Goal: Task Accomplishment & Management: Complete application form

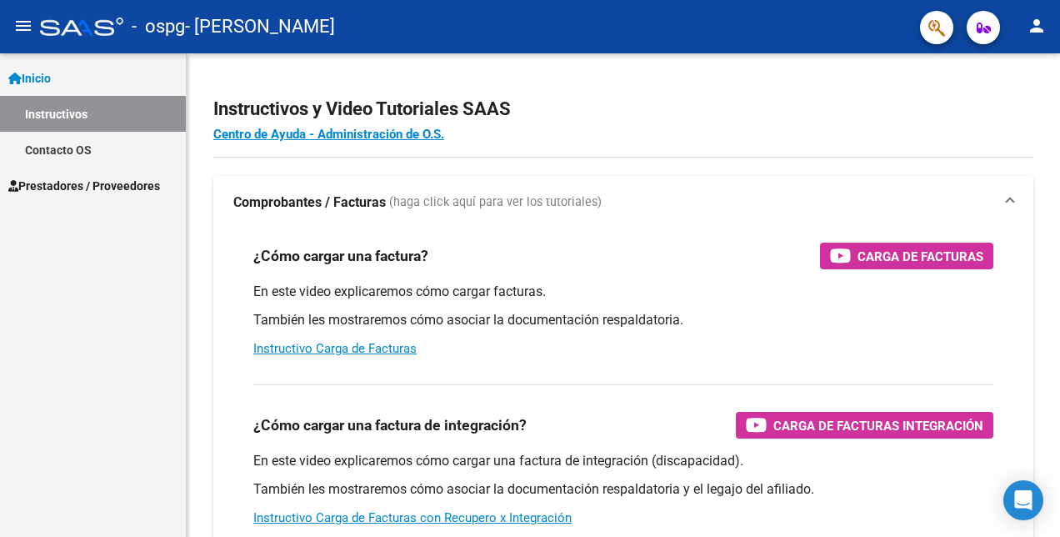
click at [1031, 25] on mat-icon "person" at bounding box center [1036, 26] width 20 height 20
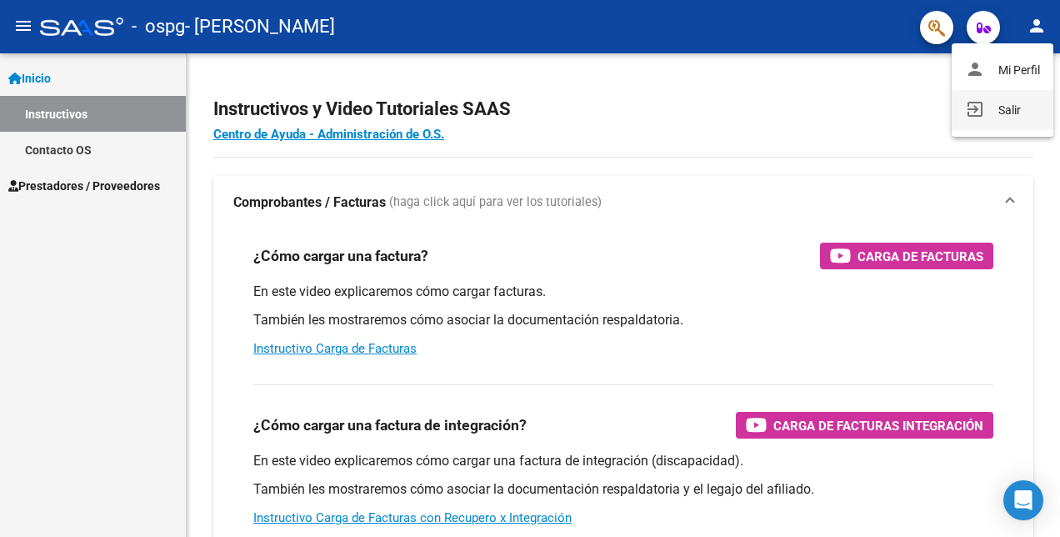
click at [1002, 117] on button "exit_to_app Salir" at bounding box center [1002, 110] width 102 height 40
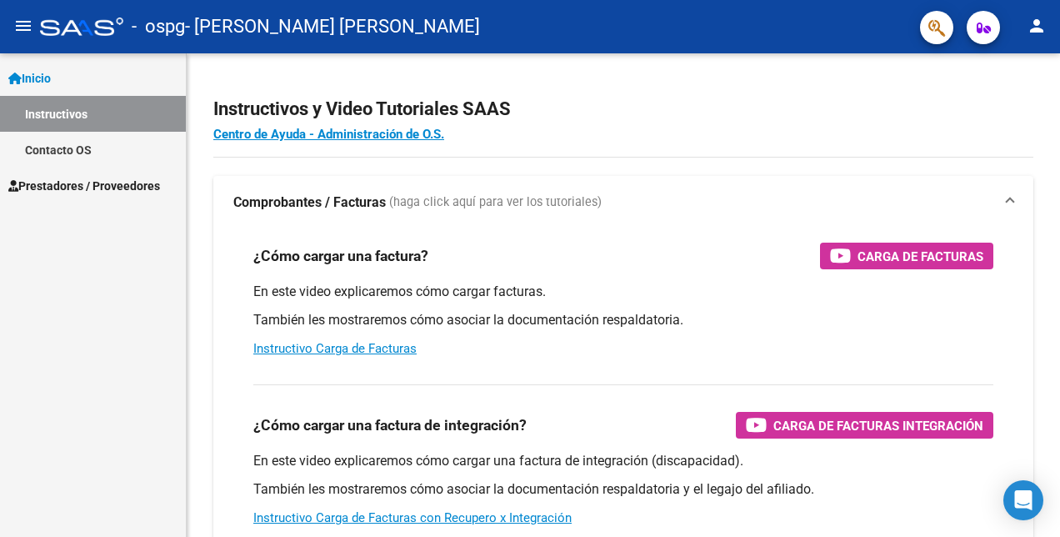
drag, startPoint x: 90, startPoint y: 187, endPoint x: 115, endPoint y: 203, distance: 30.0
click at [90, 187] on span "Prestadores / Proveedores" at bounding box center [84, 186] width 152 height 18
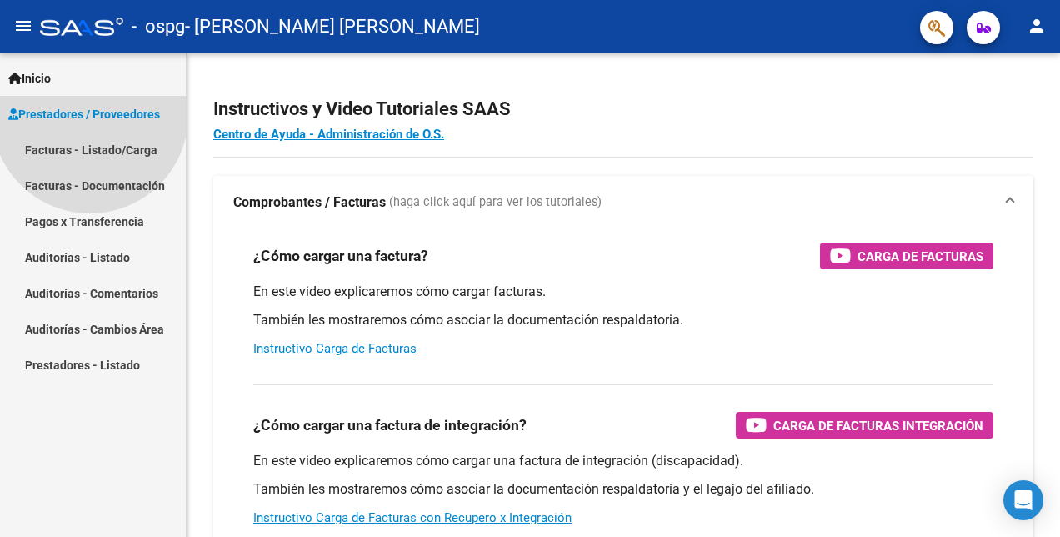
click at [125, 203] on link "Facturas - Documentación" at bounding box center [93, 185] width 186 height 36
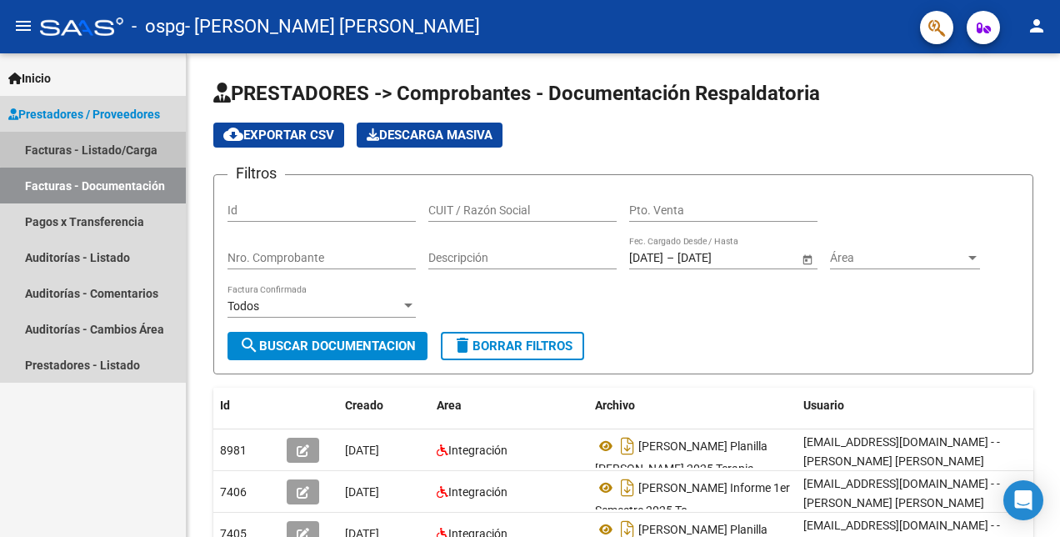
click at [101, 148] on link "Facturas - Listado/Carga" at bounding box center [93, 150] width 186 height 36
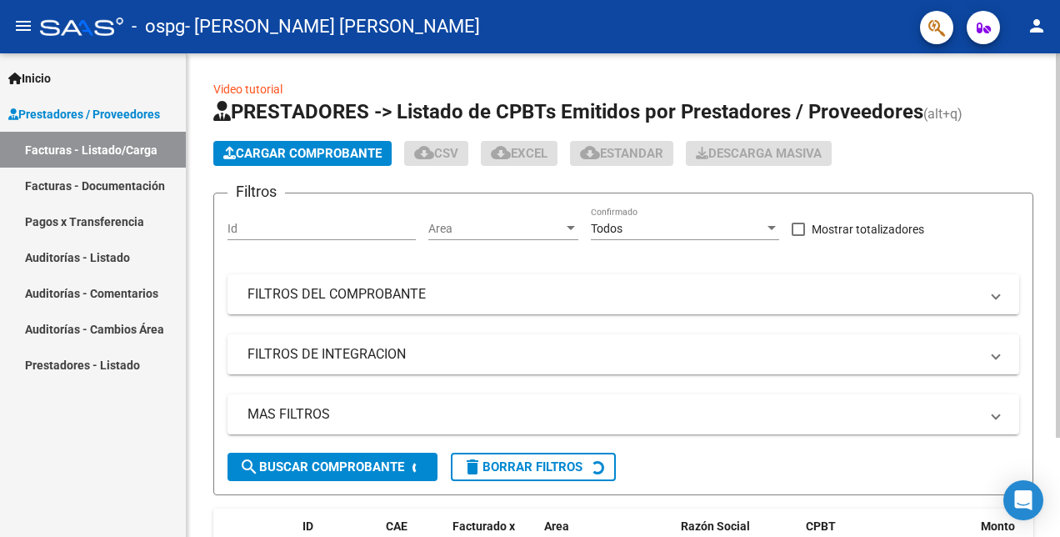
click at [250, 148] on span "Cargar Comprobante" at bounding box center [302, 153] width 158 height 15
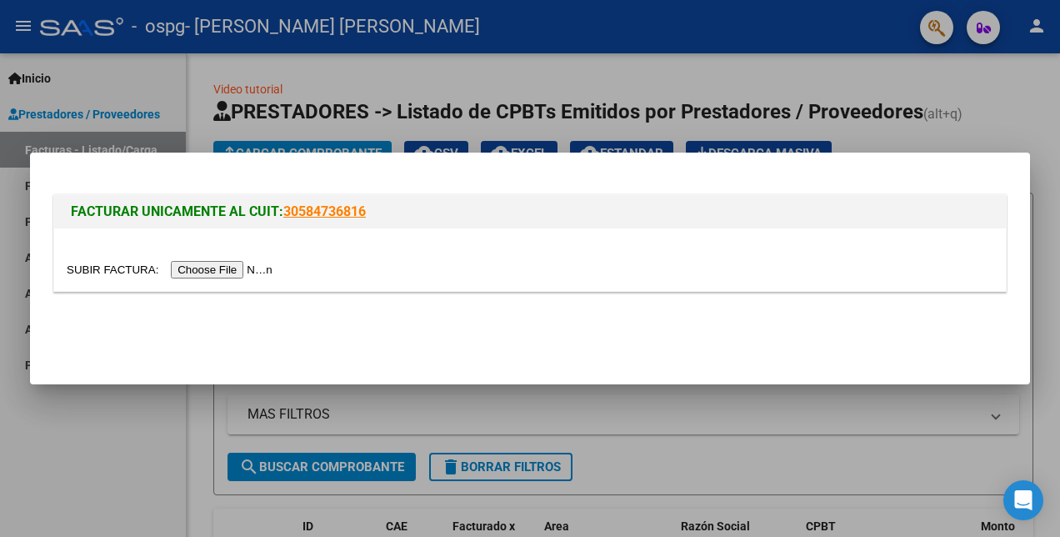
click at [218, 272] on input "file" at bounding box center [172, 269] width 211 height 17
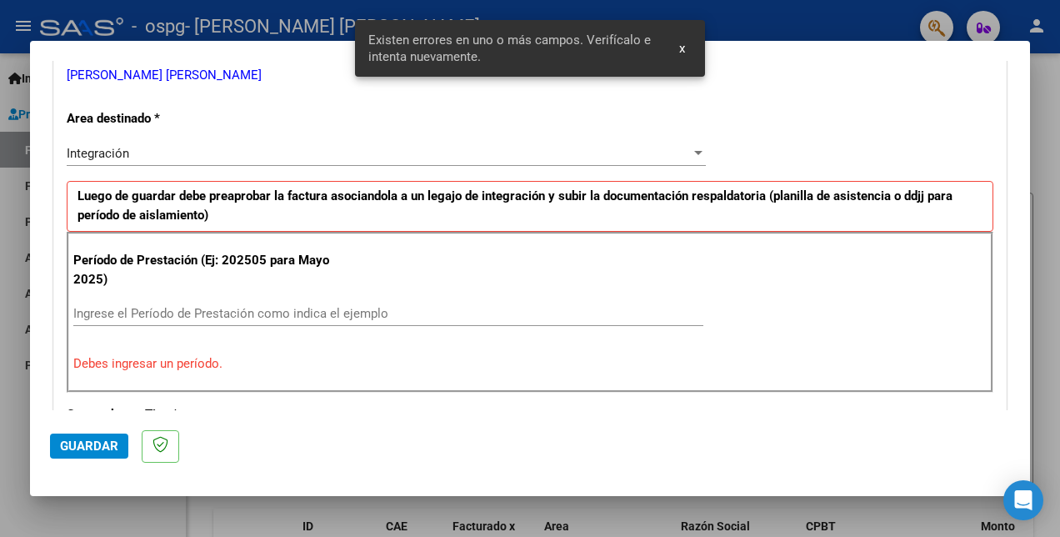
scroll to position [372, 0]
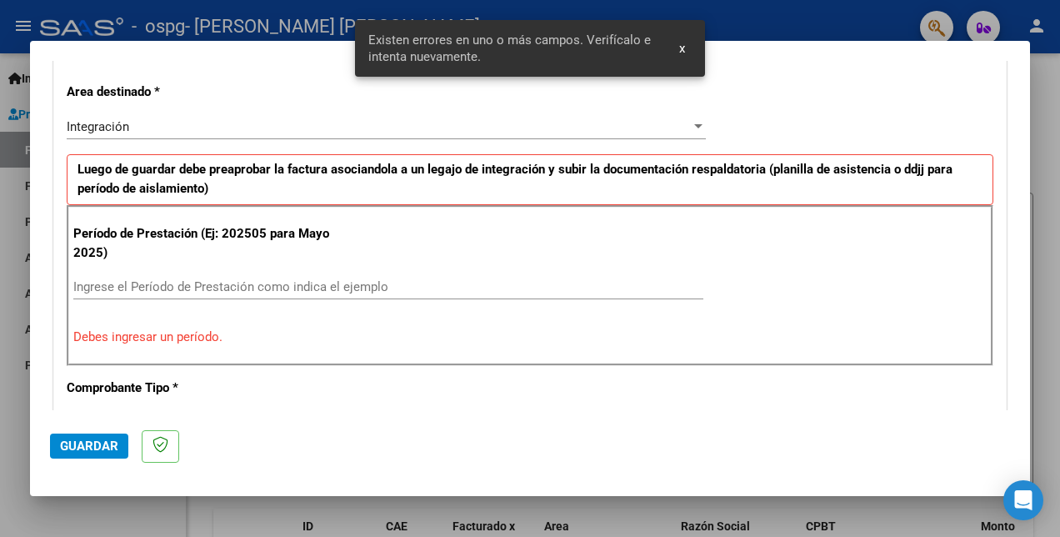
click at [232, 274] on div "Ingrese el Período de Prestación como indica el ejemplo" at bounding box center [388, 286] width 630 height 25
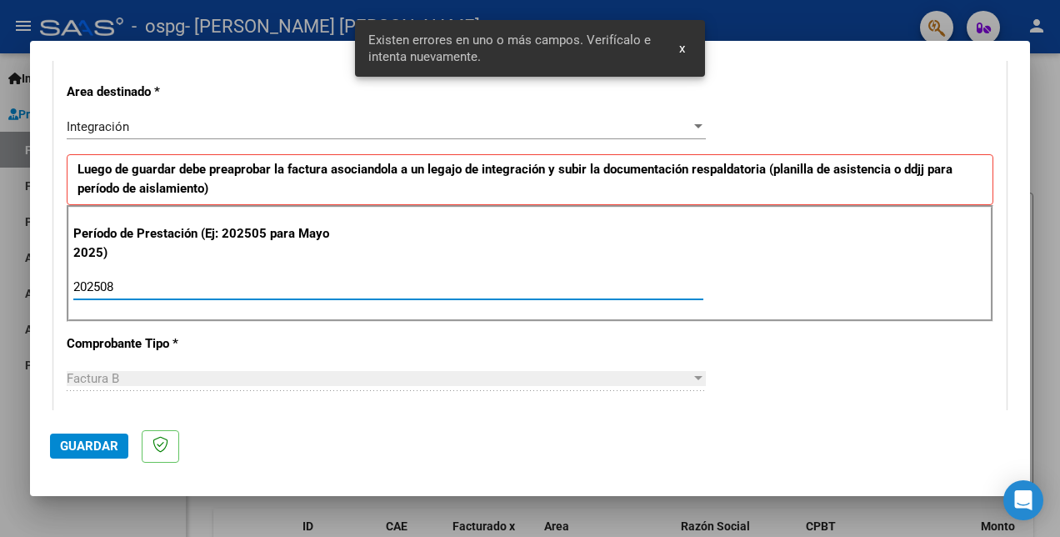
type input "202508"
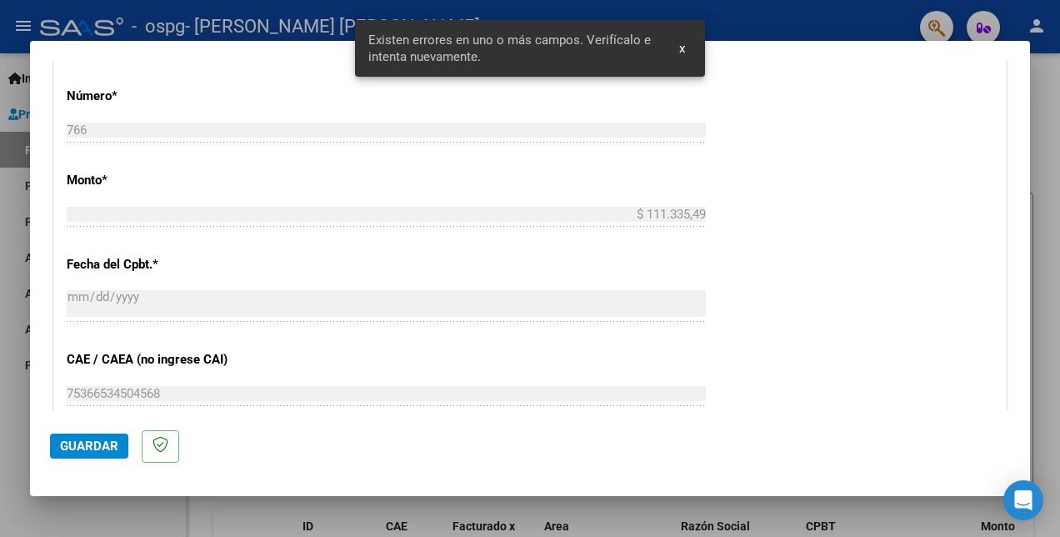
scroll to position [1038, 0]
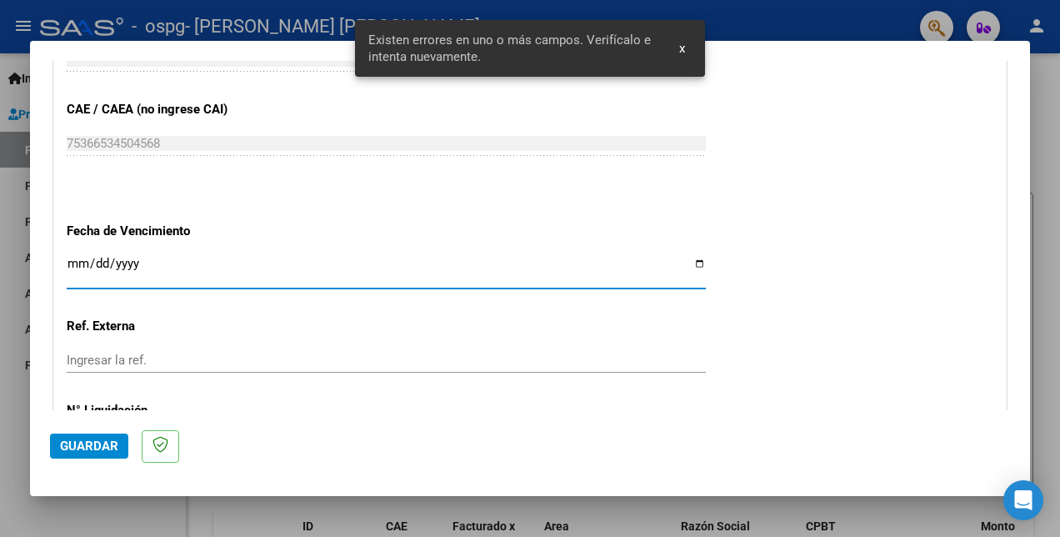
click at [688, 262] on input "Ingresar la fecha" at bounding box center [386, 270] width 639 height 27
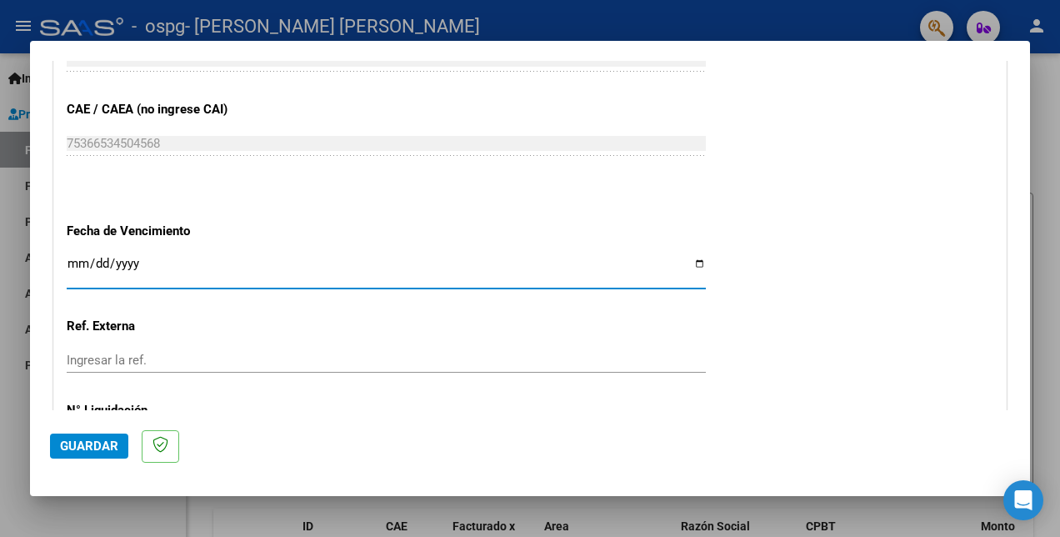
type input "[DATE]"
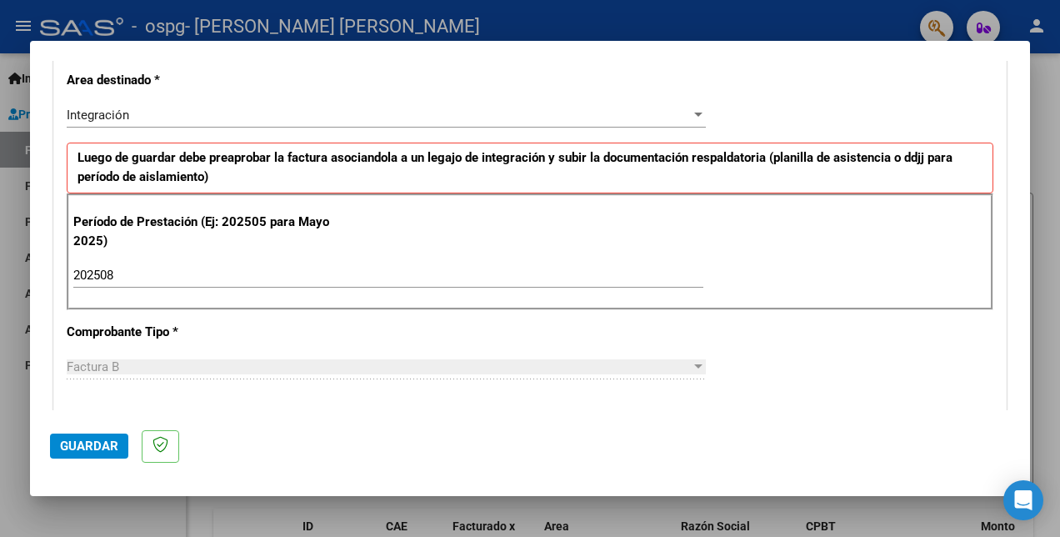
scroll to position [667, 0]
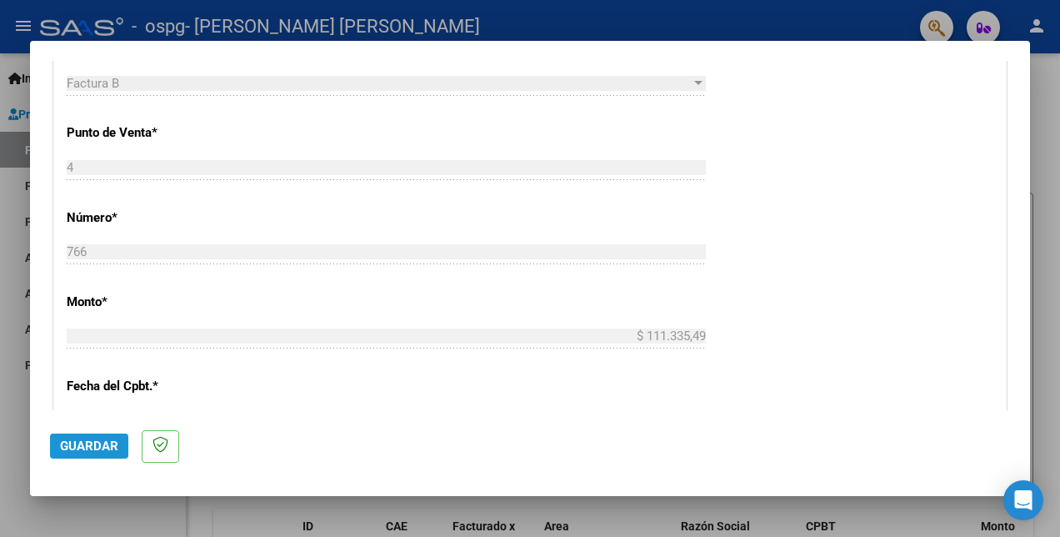
click at [112, 446] on span "Guardar" at bounding box center [89, 445] width 58 height 15
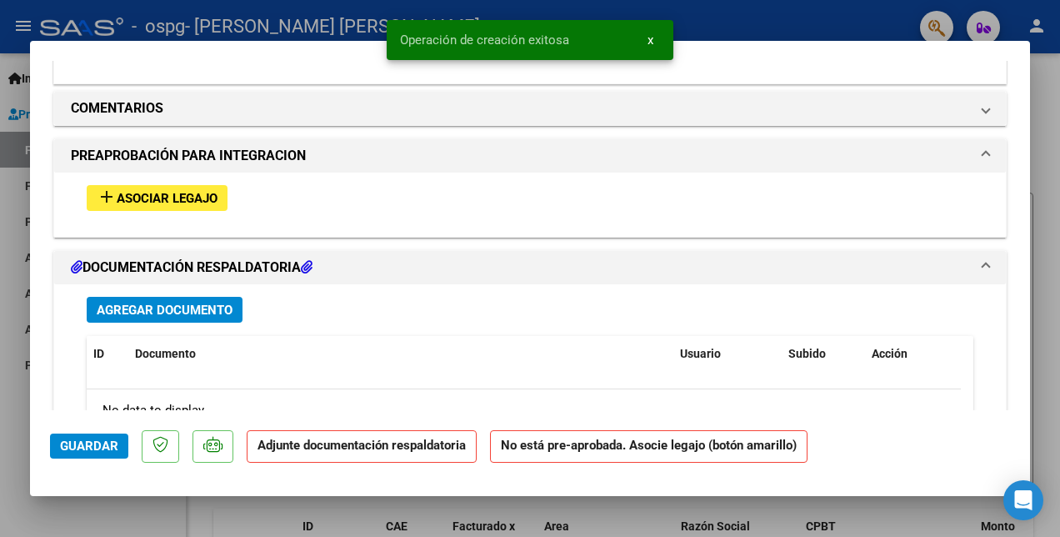
scroll to position [1311, 0]
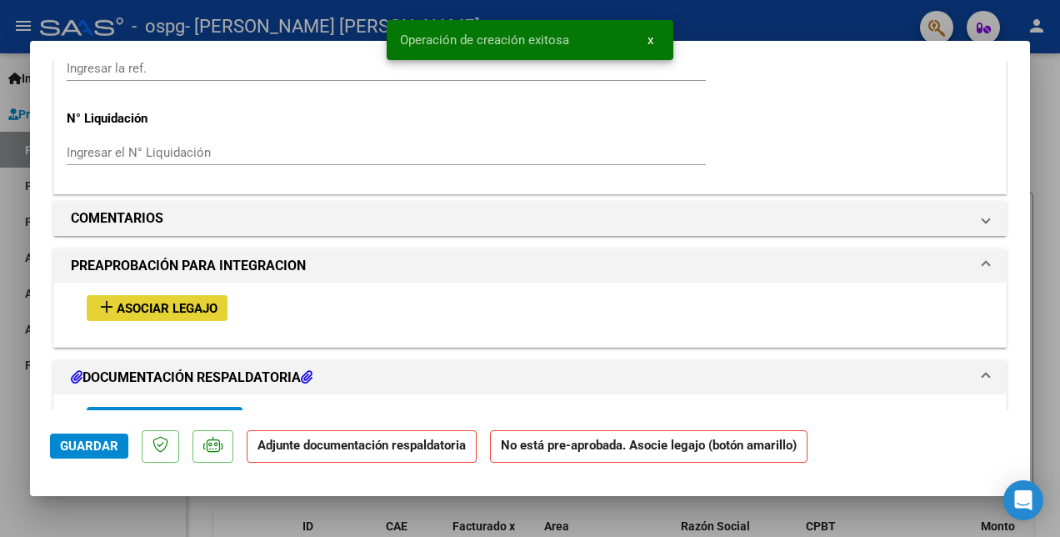
click at [167, 302] on span "Asociar Legajo" at bounding box center [167, 308] width 101 height 15
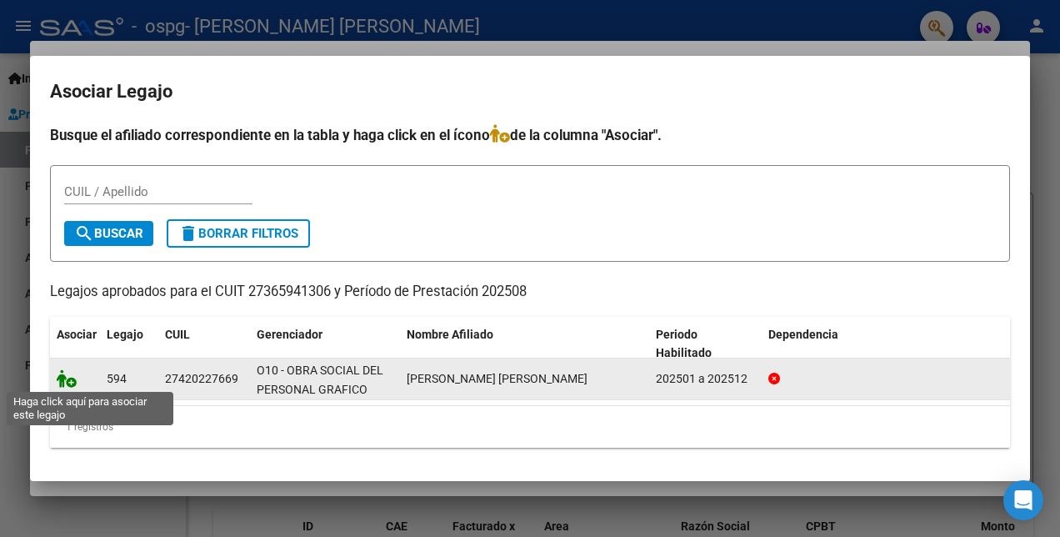
click at [60, 380] on icon at bounding box center [67, 378] width 20 height 18
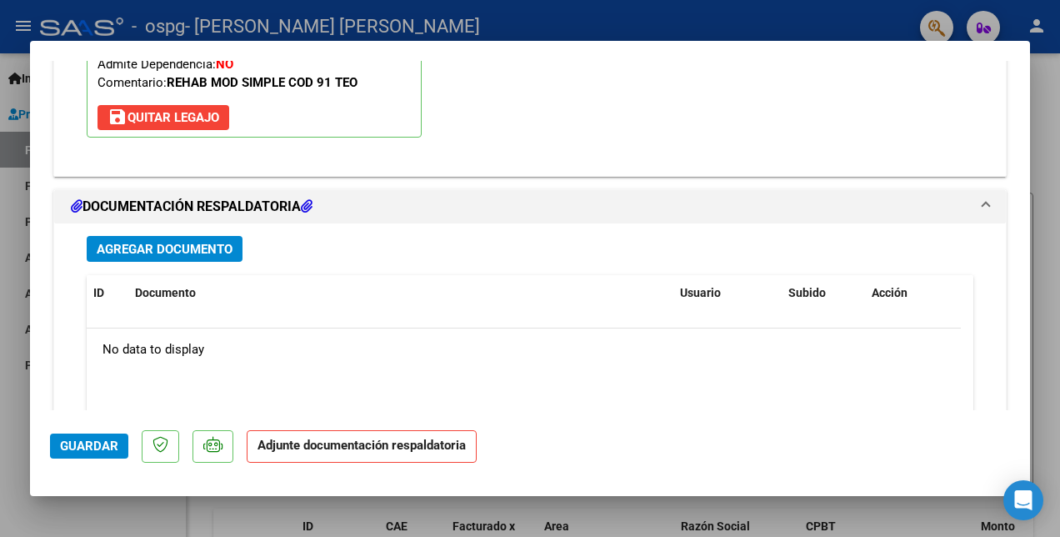
scroll to position [1736, 0]
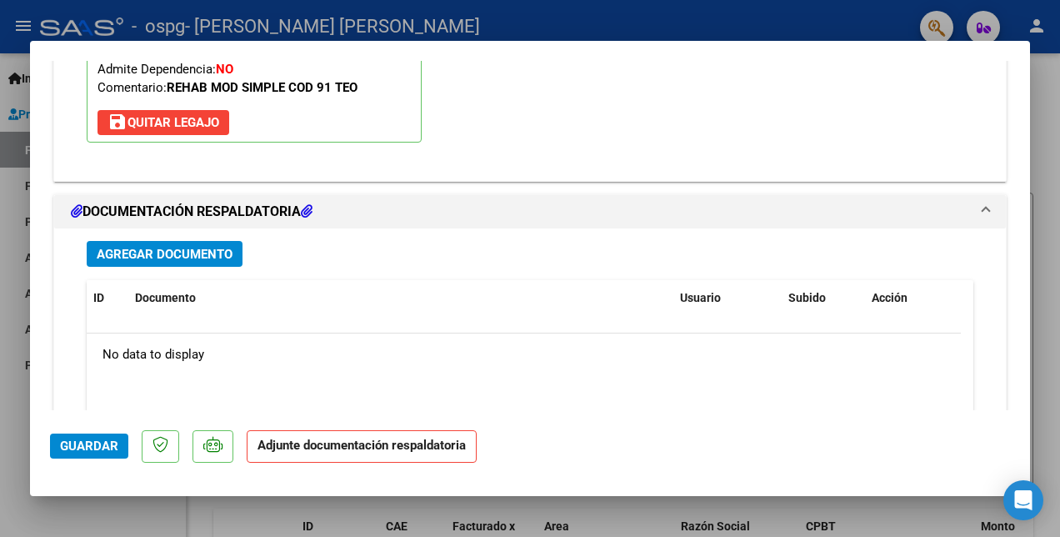
click at [170, 253] on span "Agregar Documento" at bounding box center [165, 254] width 136 height 15
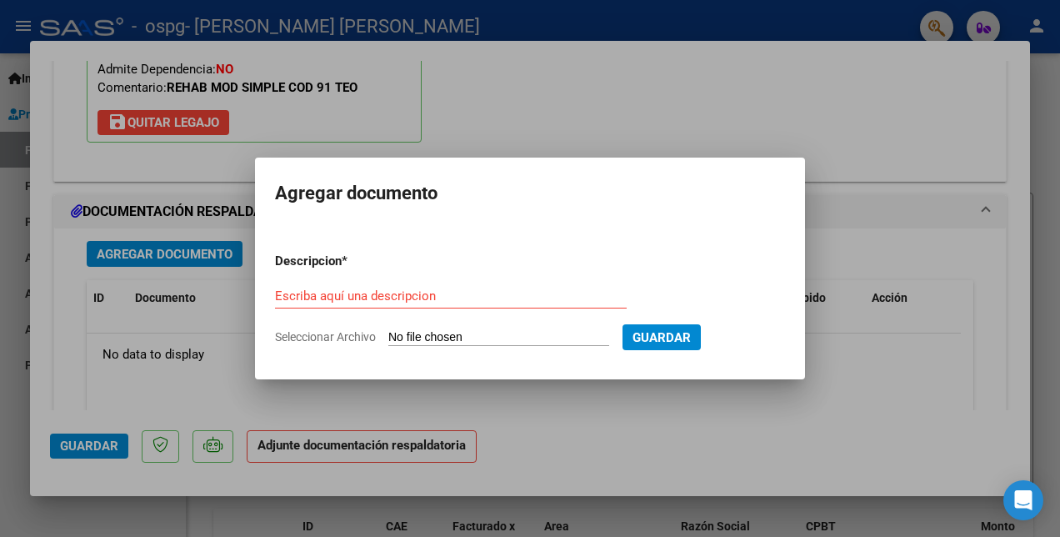
click at [433, 336] on input "Seleccionar Archivo" at bounding box center [498, 338] width 221 height 16
type input "C:\fakepath\[PERSON_NAME] planilla agosto 2025.pdf"
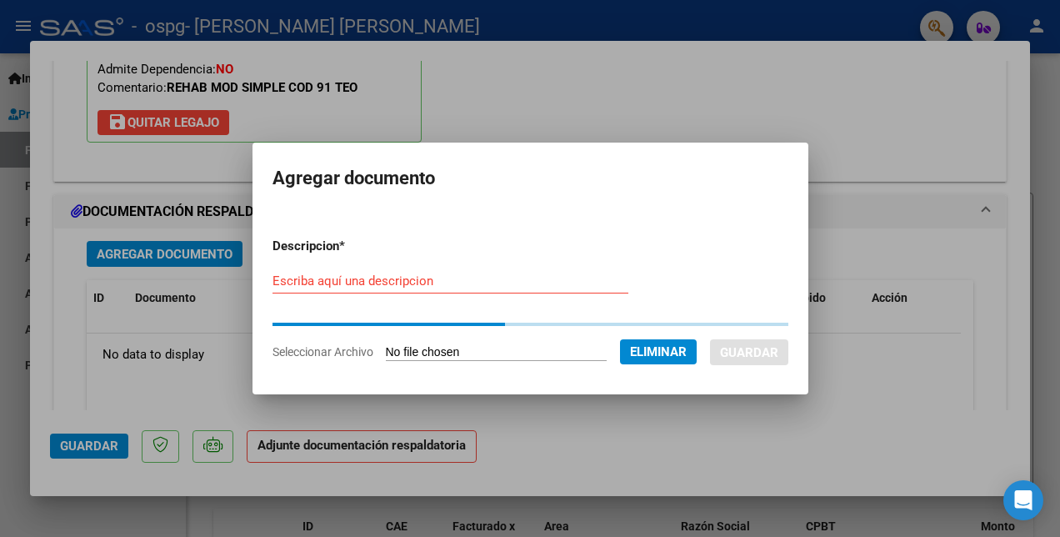
click at [345, 283] on input "Escriba aquí una descripcion" at bounding box center [450, 280] width 356 height 15
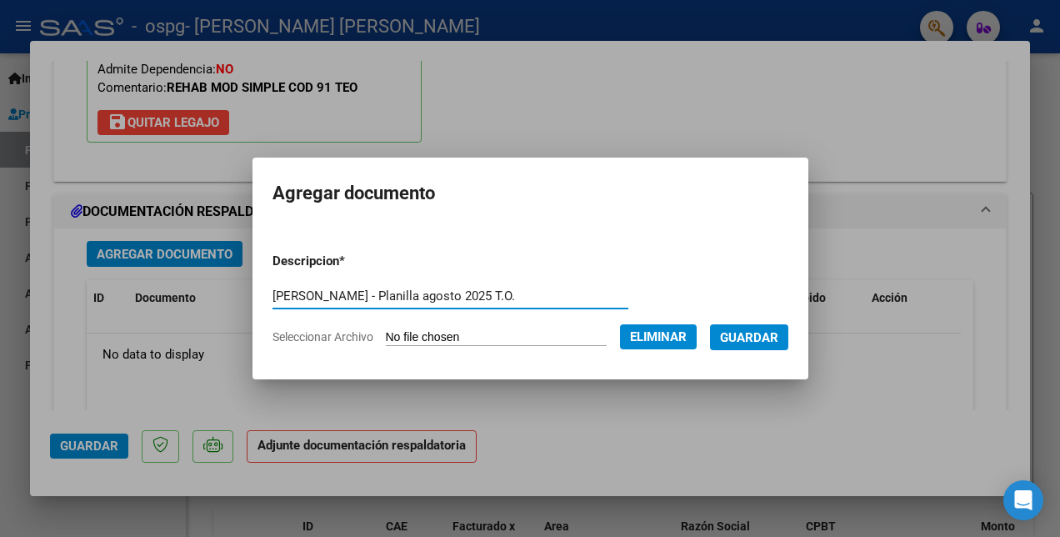
type input "[PERSON_NAME] - Planilla agosto 2025 T.O."
click at [805, 330] on mat-dialog-content "Descripcion * [PERSON_NAME] - [GEOGRAPHIC_DATA] agosto 2025 T.O. Escriba aquí u…" at bounding box center [530, 292] width 556 height 132
click at [781, 326] on button "Guardar" at bounding box center [749, 337] width 78 height 26
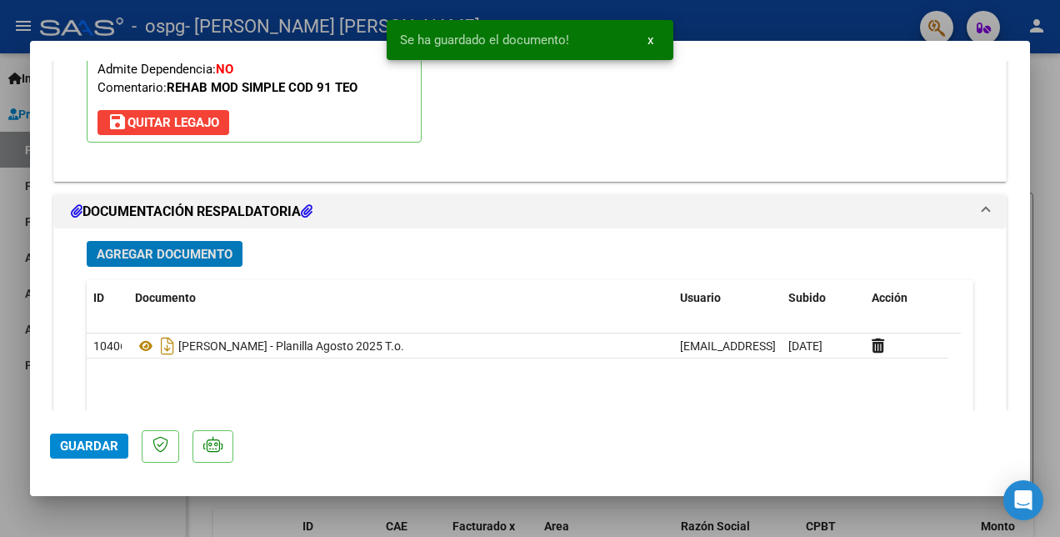
click at [86, 457] on button "Guardar" at bounding box center [89, 445] width 78 height 25
click at [132, 518] on div at bounding box center [530, 268] width 1060 height 537
type input "$ 0,00"
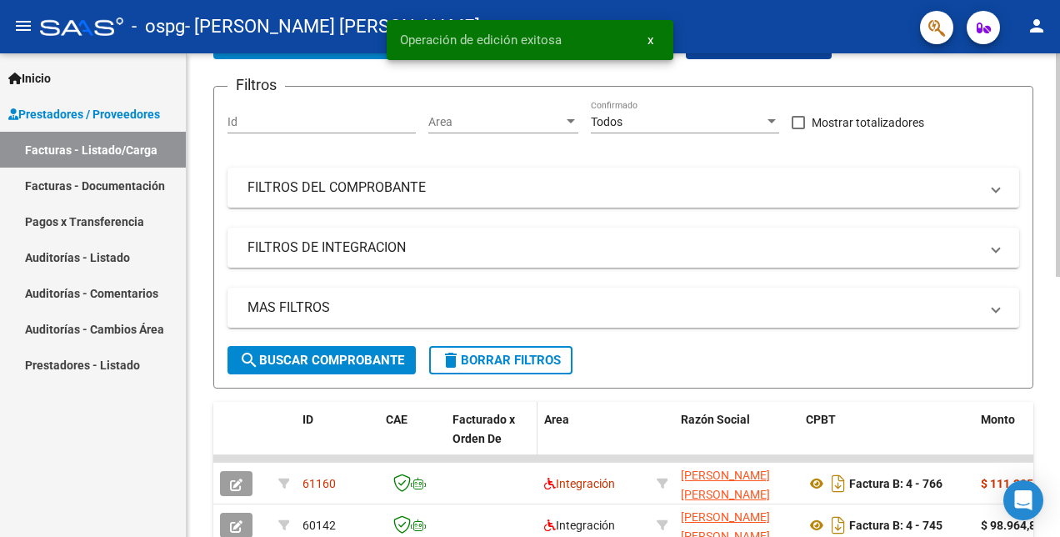
scroll to position [167, 0]
